Goal: Navigation & Orientation: Go to known website

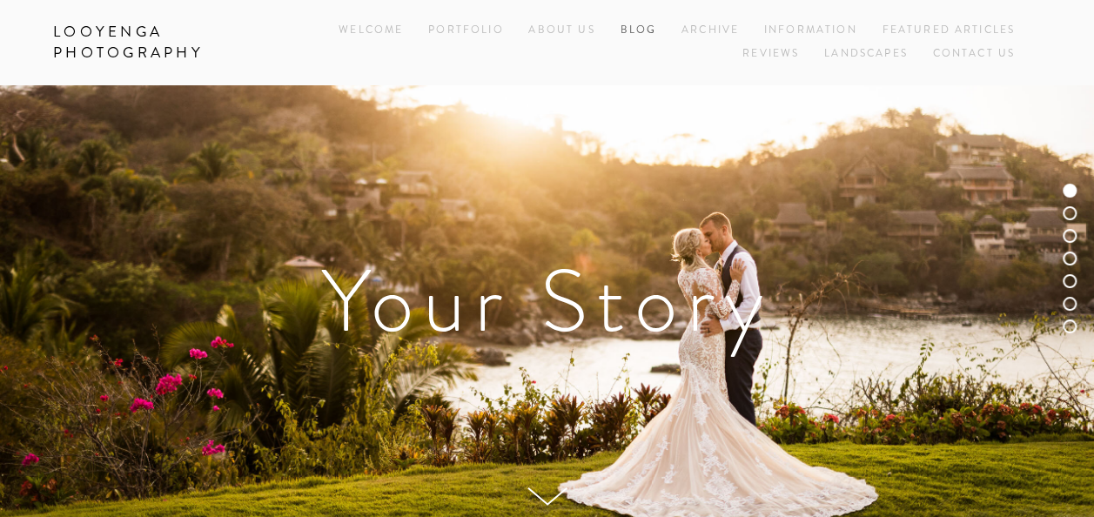
click at [635, 23] on link "Blog" at bounding box center [637, 30] width 37 height 23
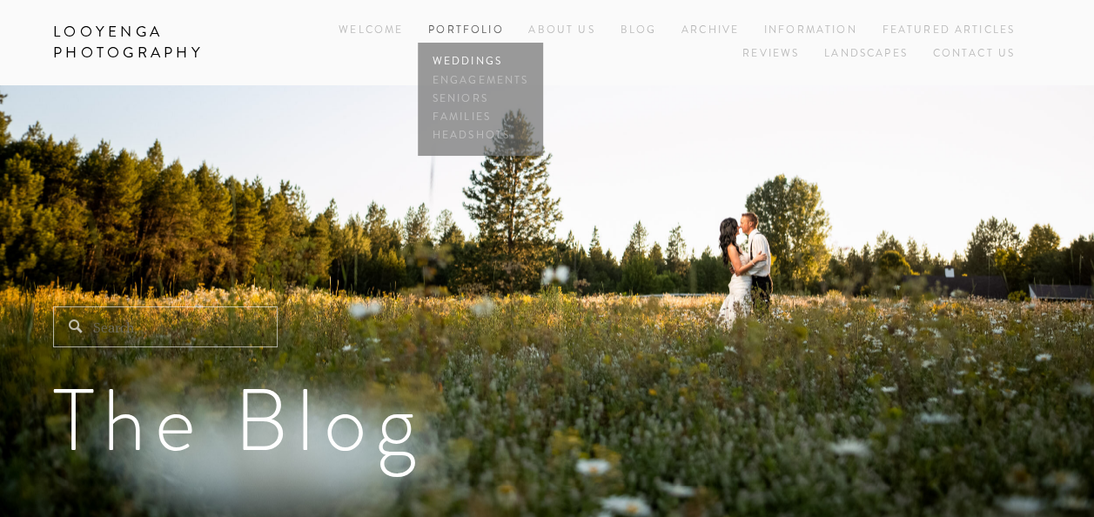
click at [469, 60] on link "Weddings" at bounding box center [480, 62] width 104 height 18
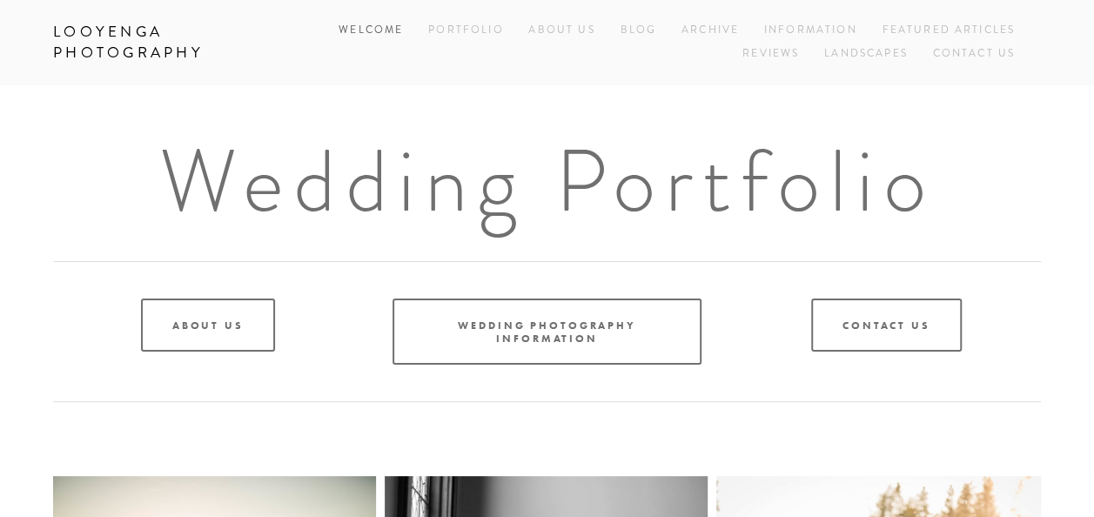
click at [388, 33] on link "Welcome" at bounding box center [370, 30] width 64 height 23
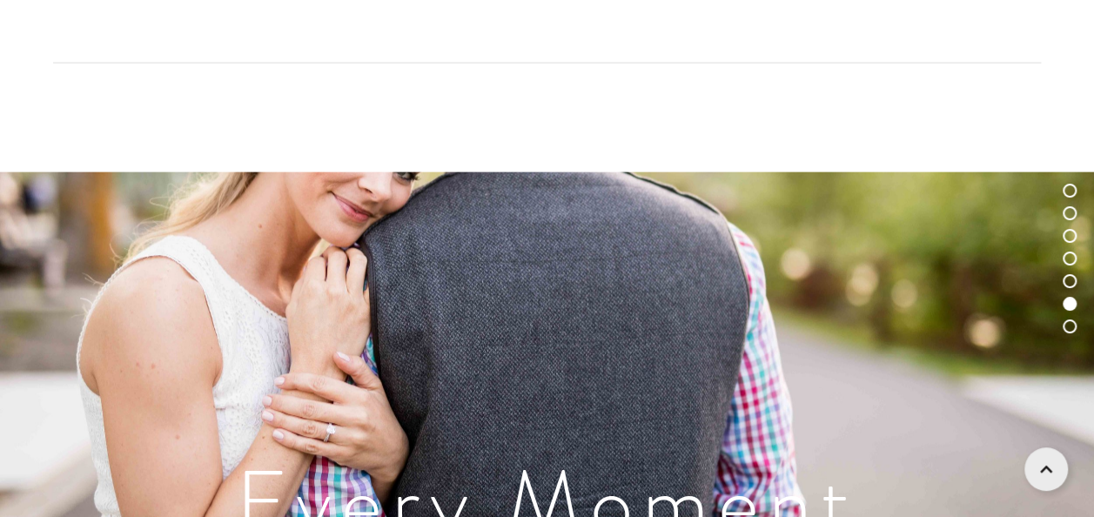
scroll to position [6448, 0]
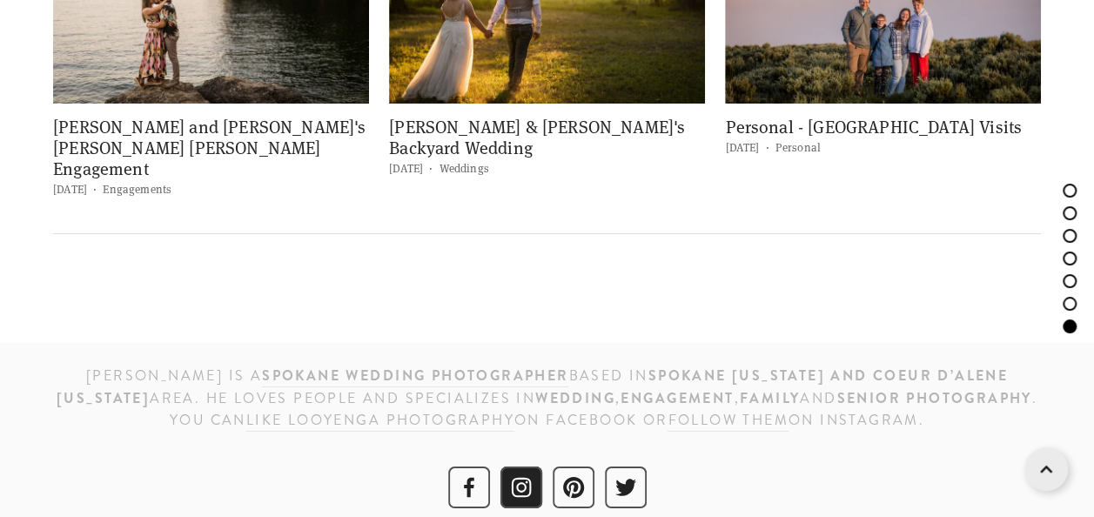
click at [500, 472] on use "Instagram" at bounding box center [521, 487] width 42 height 42
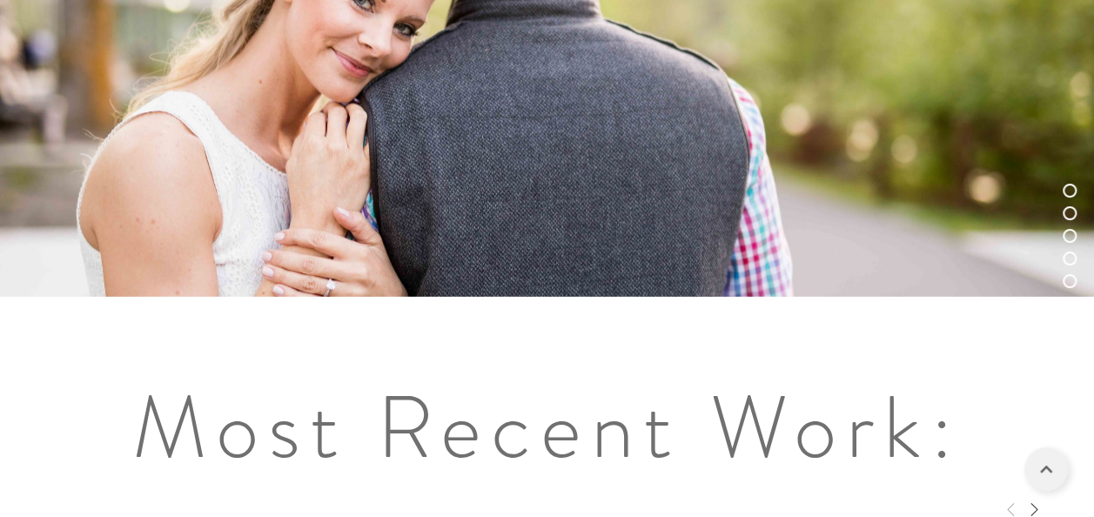
scroll to position [6448, 0]
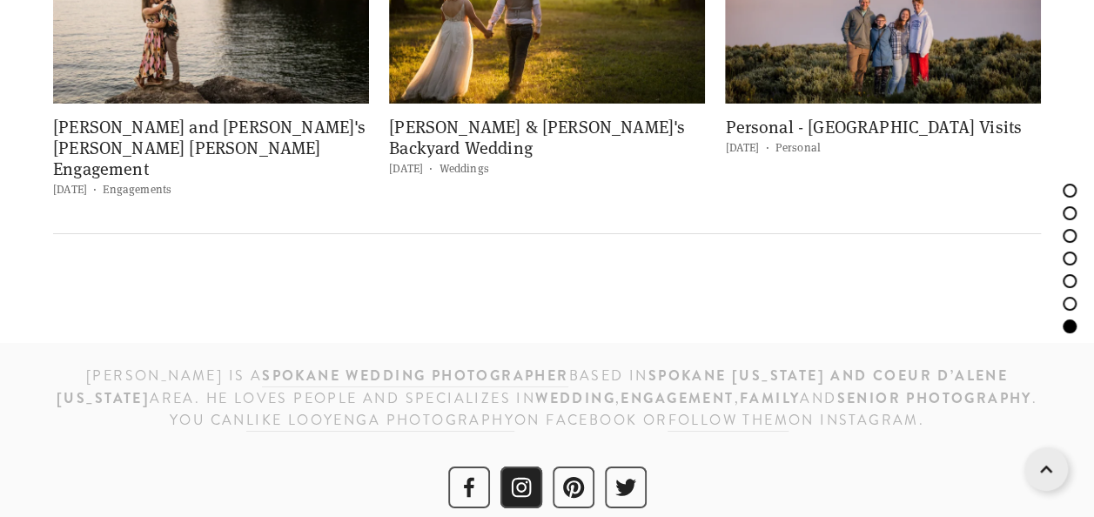
click at [519, 466] on use "Instagram" at bounding box center [521, 487] width 42 height 42
click at [461, 472] on use "Facebook" at bounding box center [469, 487] width 42 height 42
click at [443, 466] on nav at bounding box center [546, 490] width 987 height 48
click at [445, 466] on nav at bounding box center [546, 490] width 987 height 48
click at [456, 466] on use "Facebook" at bounding box center [469, 487] width 42 height 42
